Goal: Register for event/course

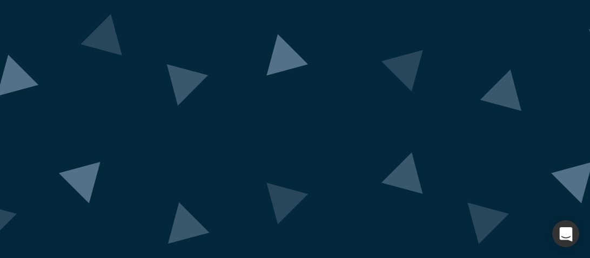
scroll to position [184, 0]
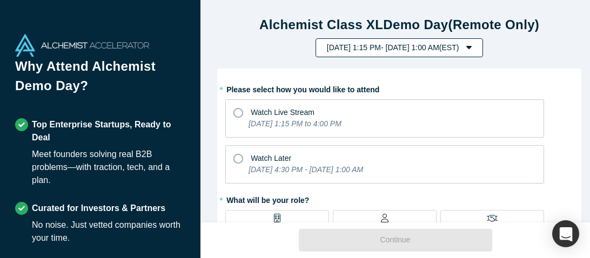
click at [471, 48] on icon "button" at bounding box center [468, 47] width 5 height 3
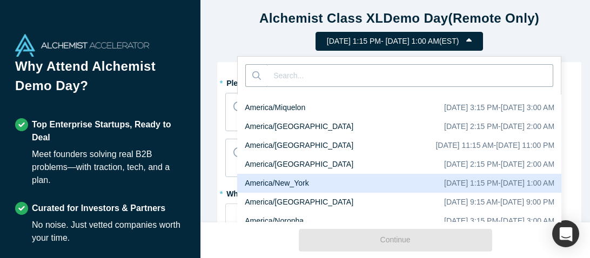
scroll to position [7, 0]
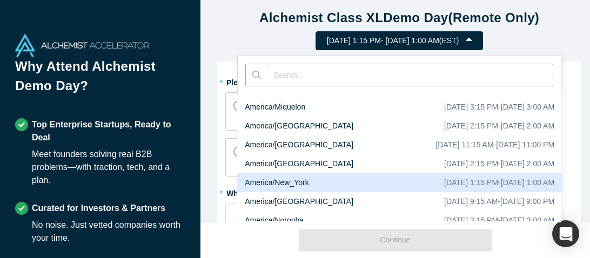
click at [569, 23] on h1 "Alchemist Class XL Demo Day (Remote Only)" at bounding box center [399, 17] width 382 height 19
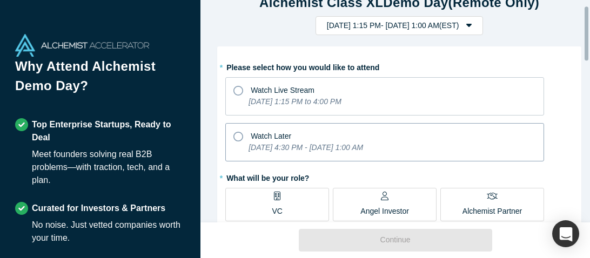
scroll to position [23, 0]
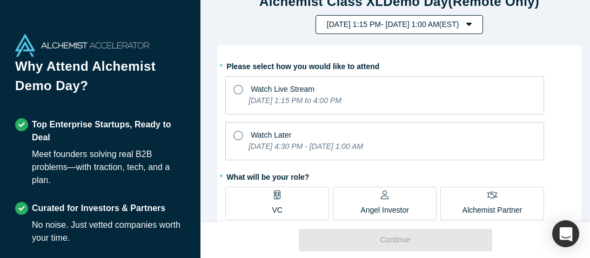
click at [483, 23] on button "[DATE] 1:15 PM - [DATE] 1:00 AM ( EST )" at bounding box center [399, 24] width 168 height 19
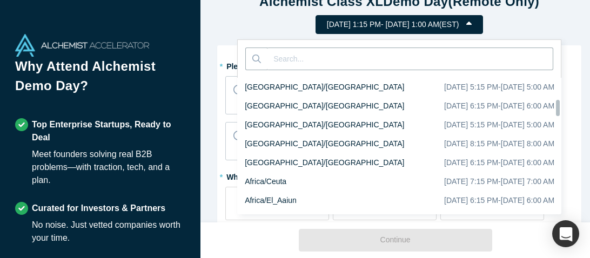
scroll to position [1946, 0]
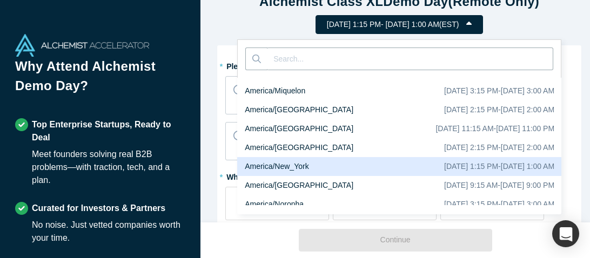
click at [493, 161] on div "[DATE] 1:15 PM - [DATE] 1:00 AM" at bounding box center [499, 166] width 110 height 11
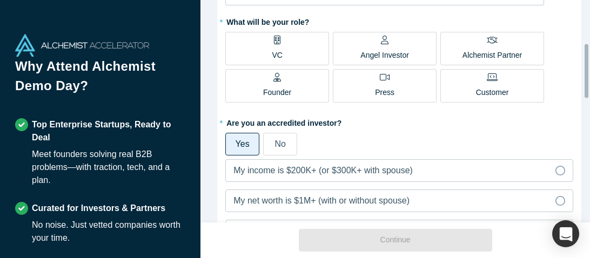
scroll to position [179, 0]
click at [283, 53] on label "VC" at bounding box center [277, 47] width 104 height 33
click at [0, 0] on input "VC" at bounding box center [0, 0] width 0 height 0
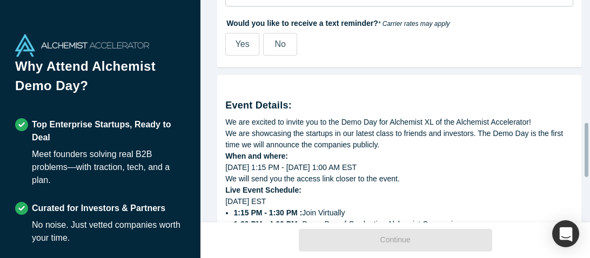
scroll to position [519, 0]
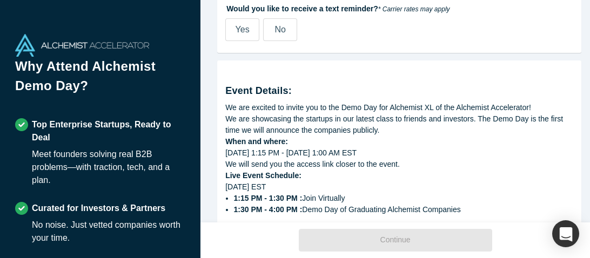
click at [287, 28] on label "No" at bounding box center [280, 29] width 34 height 23
click at [0, 0] on input "No" at bounding box center [0, 0] width 0 height 0
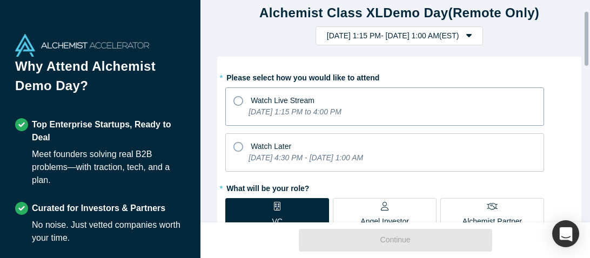
scroll to position [80, 0]
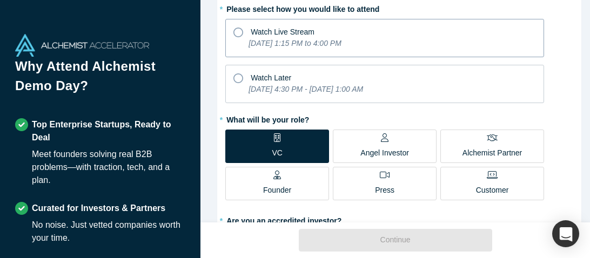
click at [235, 33] on icon at bounding box center [238, 33] width 10 height 10
click at [0, 0] on input "Watch Live Stream [DATE] 1:15 PM to 4:00 PM" at bounding box center [0, 0] width 0 height 0
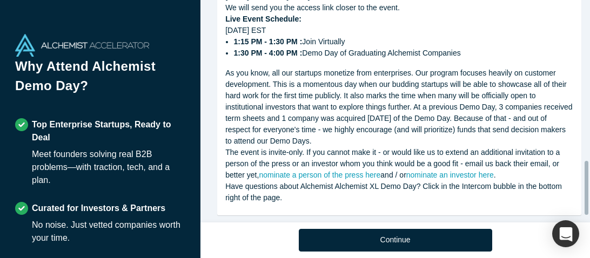
scroll to position [691, 0]
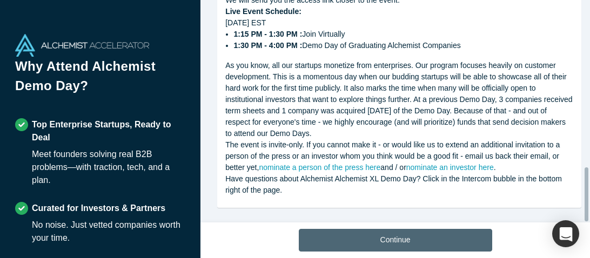
click at [390, 240] on button "Continue" at bounding box center [395, 240] width 193 height 23
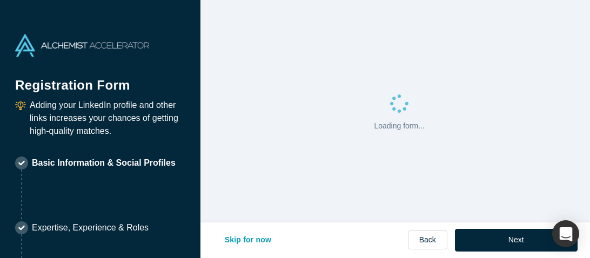
select select "US"
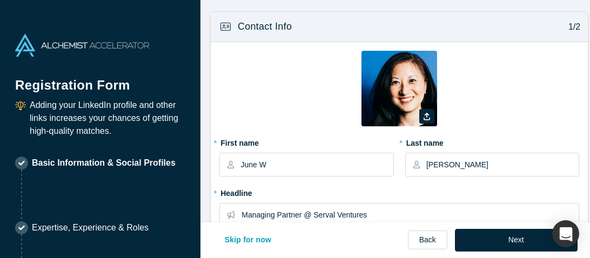
type input "[US_STATE], [GEOGRAPHIC_DATA], [GEOGRAPHIC_DATA]"
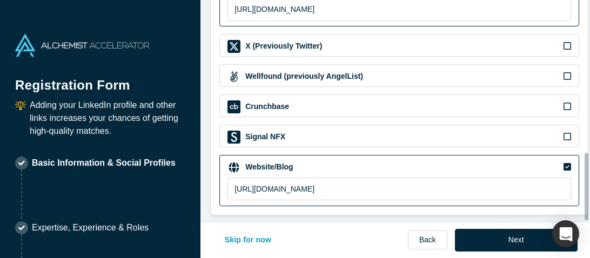
scroll to position [508, 0]
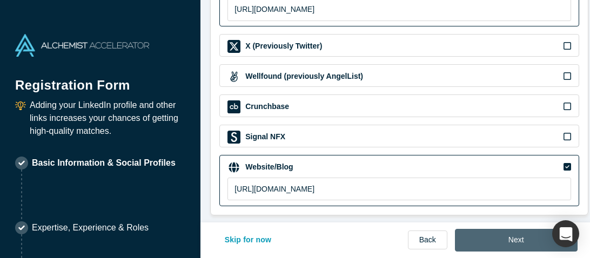
click at [486, 241] on button "Next" at bounding box center [516, 240] width 123 height 23
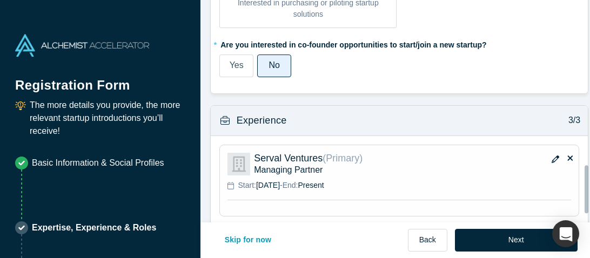
scroll to position [768, 0]
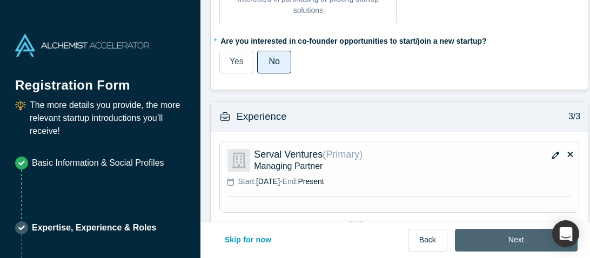
click at [493, 239] on button "Next" at bounding box center [516, 240] width 123 height 23
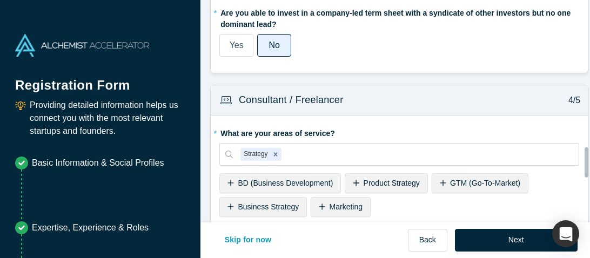
scroll to position [1093, 0]
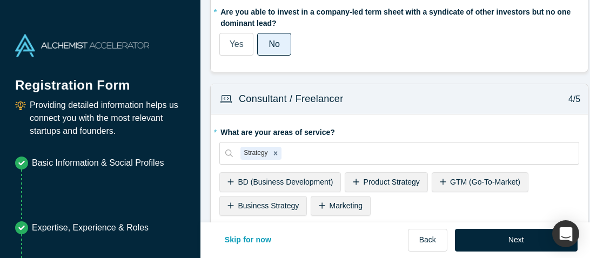
click at [231, 47] on span "Yes" at bounding box center [236, 43] width 14 height 9
click at [0, 0] on input "Yes" at bounding box center [0, 0] width 0 height 0
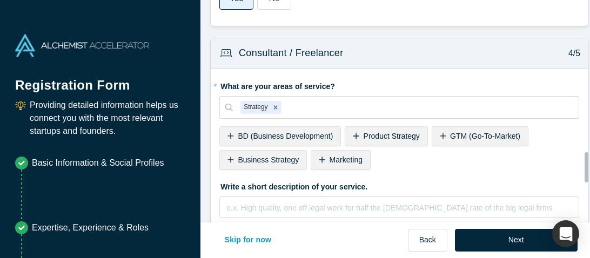
scroll to position [1130, 0]
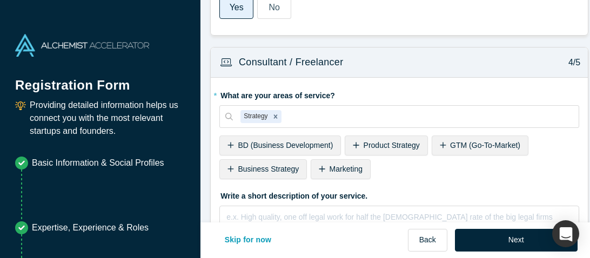
click at [372, 145] on span "Product Strategy" at bounding box center [391, 145] width 56 height 9
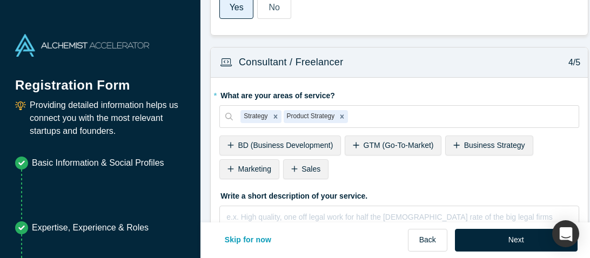
click at [482, 144] on span "Business Strategy" at bounding box center [494, 145] width 61 height 9
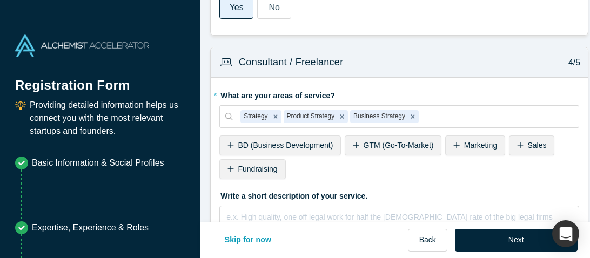
scroll to position [1132, 0]
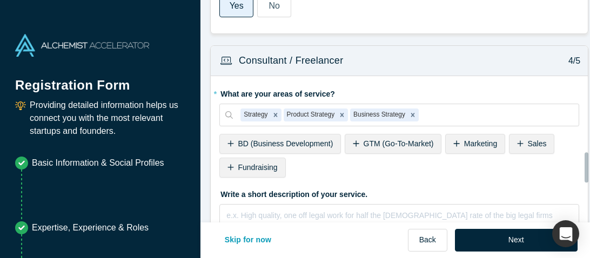
click at [258, 167] on span "Fundraising" at bounding box center [257, 167] width 39 height 9
click at [308, 145] on span "BD (Business Development)" at bounding box center [285, 143] width 95 height 9
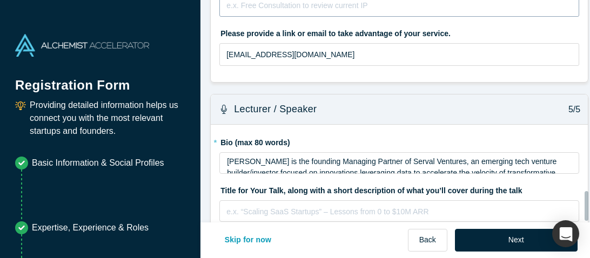
scroll to position [1432, 0]
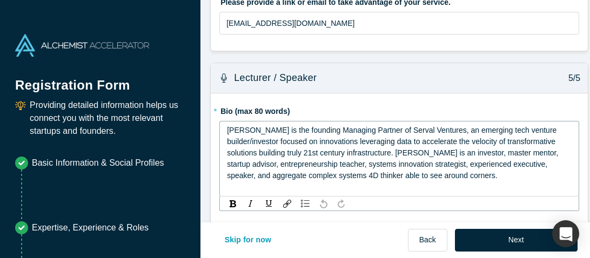
click at [343, 138] on span "[PERSON_NAME] is the founding Managing Partner of Serval Ventures, an emerging …" at bounding box center [393, 153] width 333 height 54
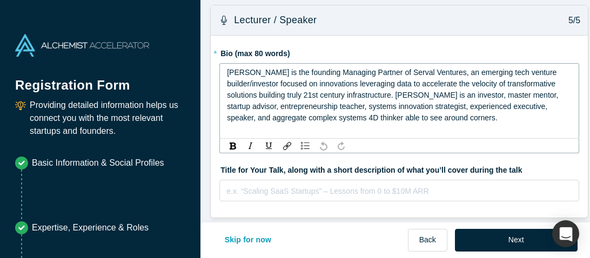
click at [309, 75] on span "[PERSON_NAME] is the founding Managing Partner of Serval Ventures, an emerging …" at bounding box center [393, 95] width 333 height 54
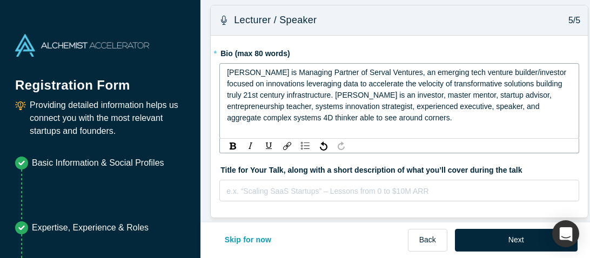
click at [399, 74] on span "[PERSON_NAME] is Managing Partner of Serval Ventures, an emerging tech venture …" at bounding box center [397, 95] width 341 height 54
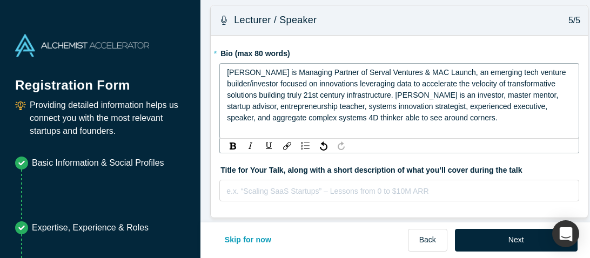
click at [457, 73] on span "[PERSON_NAME] is Managing Partner of Serval Ventures & MAC Launch, an emerging …" at bounding box center [397, 95] width 341 height 54
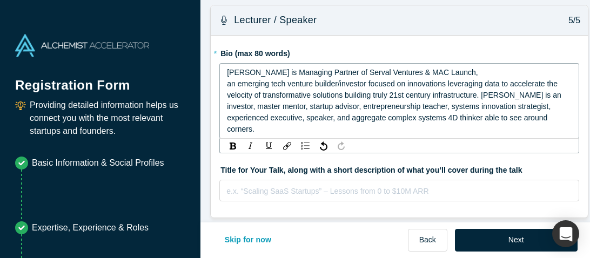
click at [474, 72] on div "[PERSON_NAME] is Managing Partner of Serval Ventures & MAC Launch," at bounding box center [399, 72] width 345 height 11
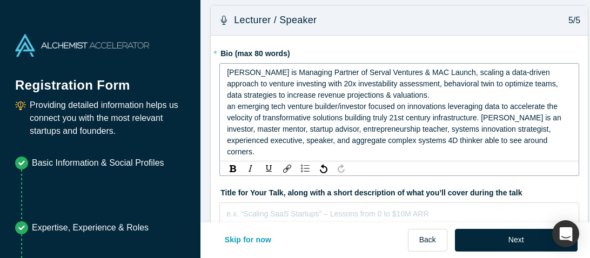
click at [525, 86] on span "[PERSON_NAME] is Managing Partner of Serval Ventures & MAC Launch, scaling a da…" at bounding box center [393, 83] width 333 height 31
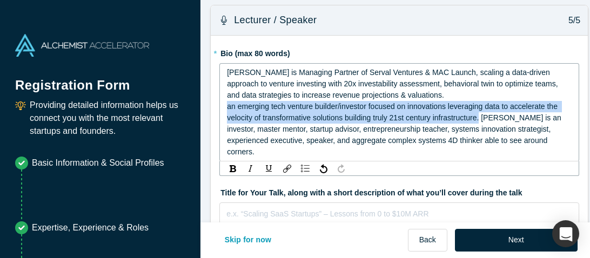
drag, startPoint x: 479, startPoint y: 119, endPoint x: 216, endPoint y: 109, distance: 263.1
click at [219, 109] on div "[PERSON_NAME] is Managing Partner of Serval Ventures & MAC Launch, scaling a da…" at bounding box center [399, 112] width 360 height 98
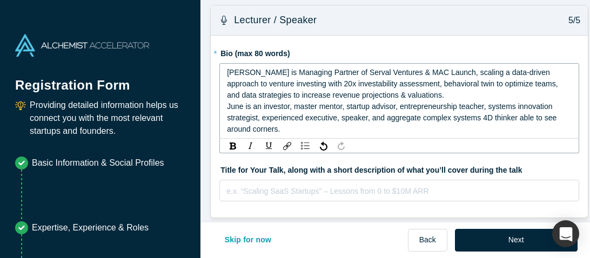
click at [423, 97] on div "[PERSON_NAME] is Managing Partner of Serval Ventures & MAC Launch, scaling a da…" at bounding box center [399, 84] width 345 height 34
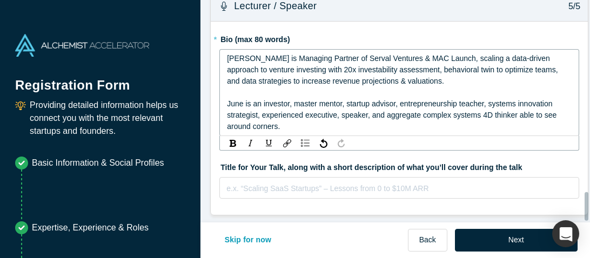
scroll to position [1511, 0]
click at [302, 110] on span "June is an investor, master mentor, startup advisor, entrepreneurship teacher, …" at bounding box center [393, 114] width 332 height 31
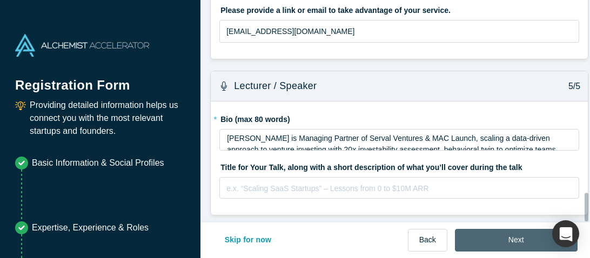
click at [502, 242] on button "Next" at bounding box center [516, 240] width 123 height 23
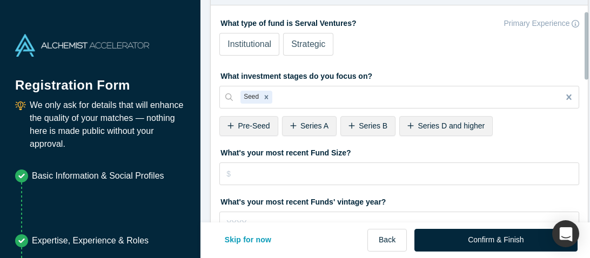
scroll to position [38, 0]
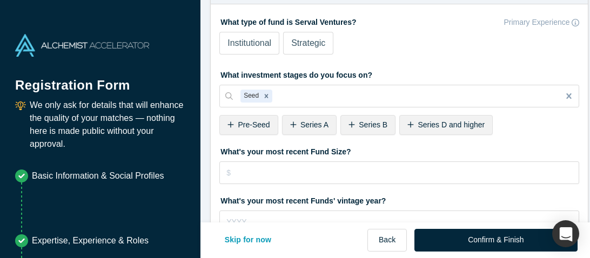
click at [263, 44] on span "Institutional" at bounding box center [249, 42] width 44 height 9
click at [0, 0] on input "Institutional" at bounding box center [0, 0] width 0 height 0
click at [300, 126] on span "Series A" at bounding box center [314, 124] width 28 height 9
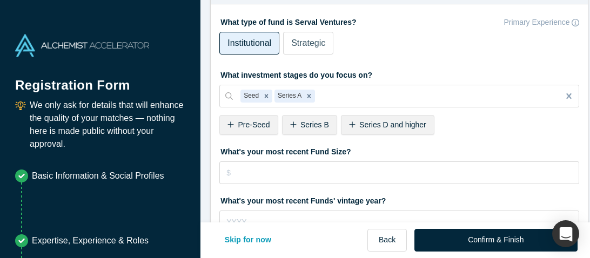
click at [245, 125] on span "Pre-Seed" at bounding box center [254, 124] width 32 height 9
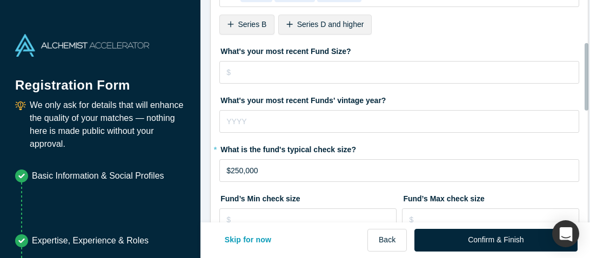
scroll to position [139, 0]
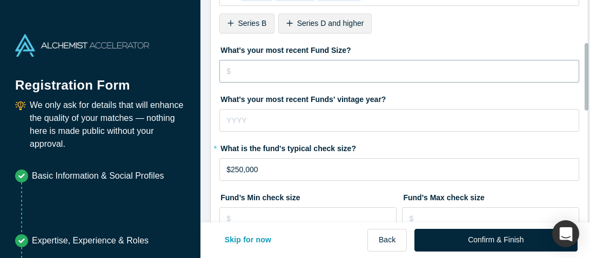
click at [294, 72] on input "tel" at bounding box center [399, 71] width 360 height 23
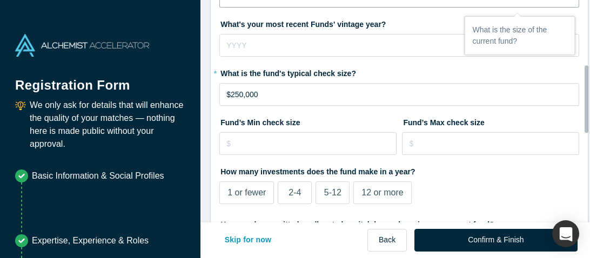
scroll to position [215, 0]
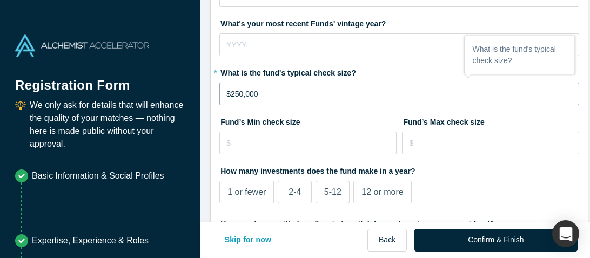
drag, startPoint x: 259, startPoint y: 92, endPoint x: 209, endPoint y: 91, distance: 49.7
click at [211, 91] on div "What type of fund is Serval Ventures? Primary Experience Institutional Strategi…" at bounding box center [399, 175] width 377 height 696
click at [233, 93] on input "$250,000" at bounding box center [399, 94] width 360 height 23
type input "$200,000"
click at [278, 145] on input "tel" at bounding box center [307, 143] width 177 height 23
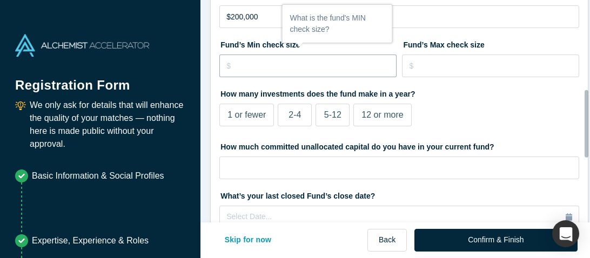
scroll to position [295, 0]
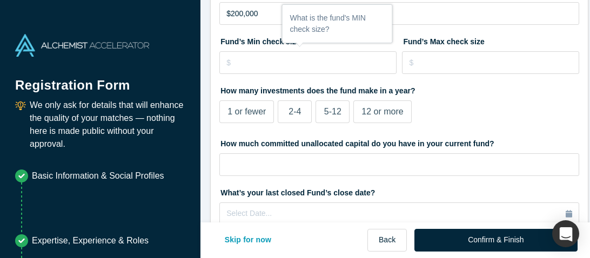
click at [328, 112] on span "5-12" at bounding box center [332, 111] width 17 height 9
click at [0, 0] on input "5-12" at bounding box center [0, 0] width 0 height 0
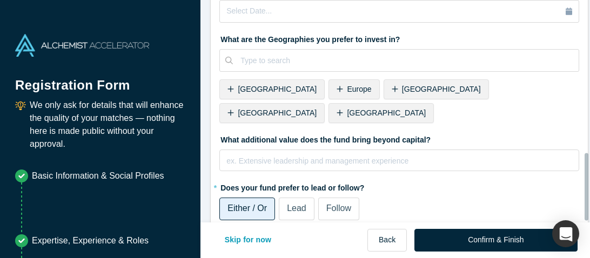
scroll to position [508, 0]
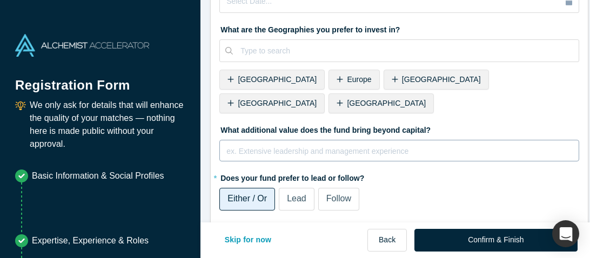
click at [293, 144] on div "rdw-editor" at bounding box center [399, 149] width 345 height 11
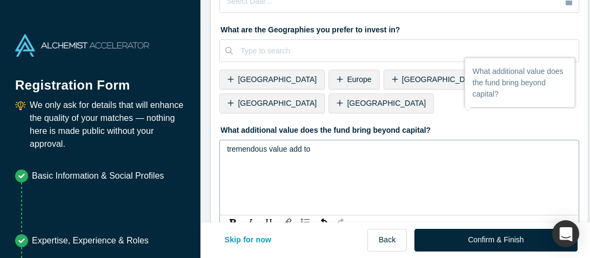
click at [236, 145] on span "tremendous value add to" at bounding box center [268, 149] width 83 height 9
click at [309, 144] on div "hands-on value add to" at bounding box center [399, 149] width 345 height 11
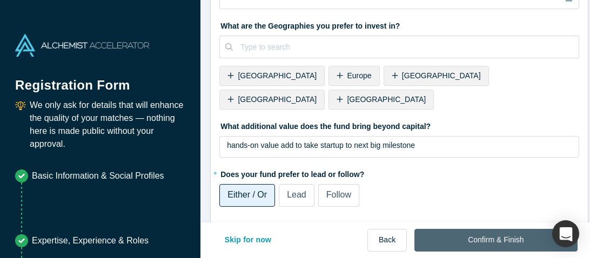
click at [481, 239] on button "Confirm & Finish" at bounding box center [495, 240] width 163 height 23
